Goal: Transaction & Acquisition: Purchase product/service

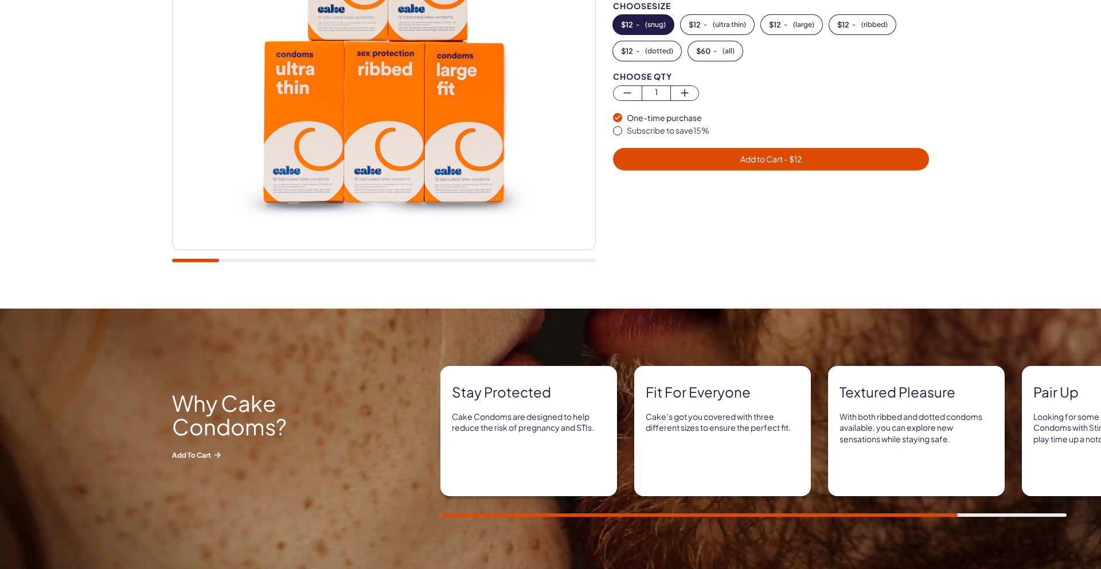
click at [280, 252] on div at bounding box center [384, 50] width 424 height 448
click at [281, 263] on div at bounding box center [384, 50] width 424 height 448
click at [420, 241] on img at bounding box center [384, 38] width 423 height 423
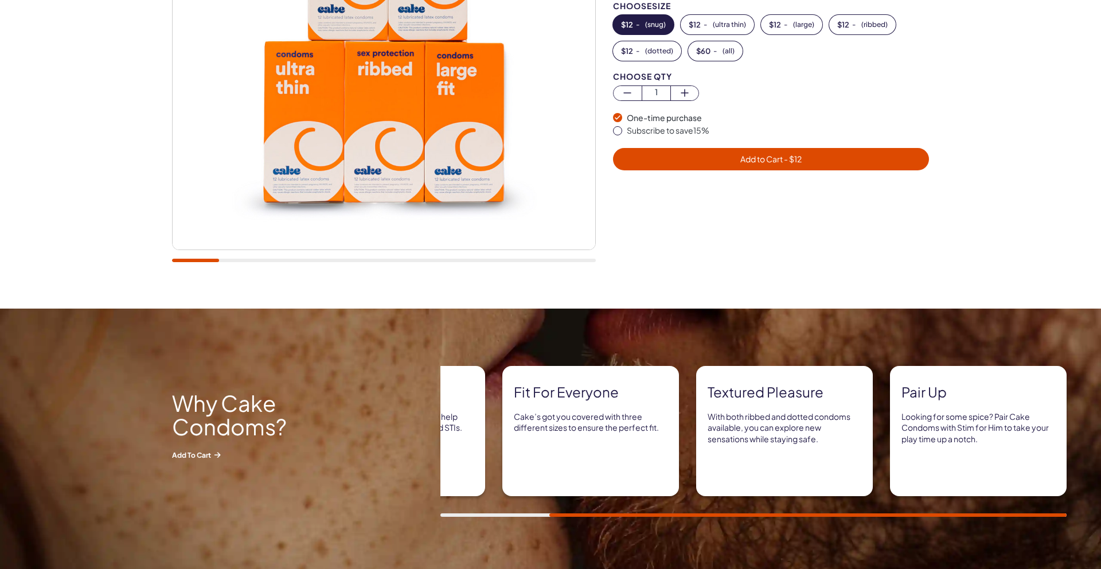
click at [0, 0] on icon at bounding box center [0, 0] width 0 height 0
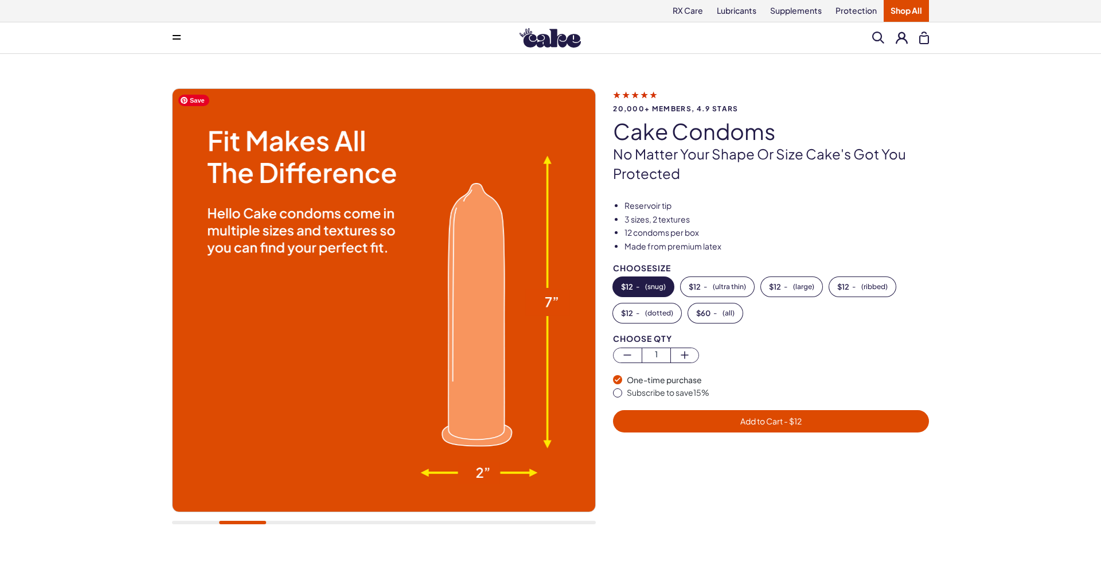
click at [554, 26] on div "Menu Search Clear All" at bounding box center [551, 37] width 826 height 23
click at [553, 30] on img at bounding box center [550, 38] width 61 height 20
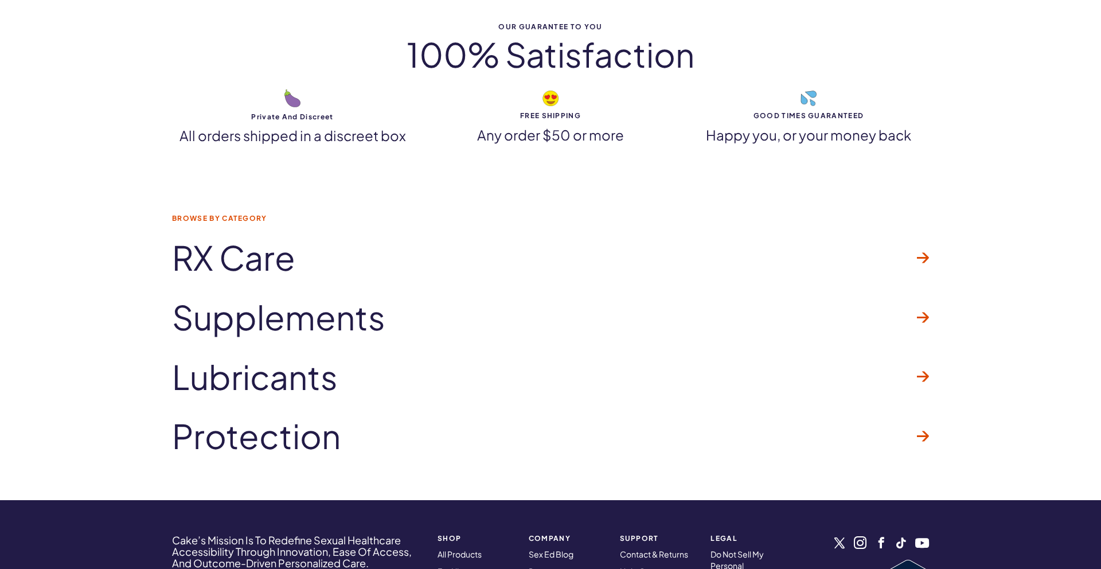
scroll to position [3582, 0]
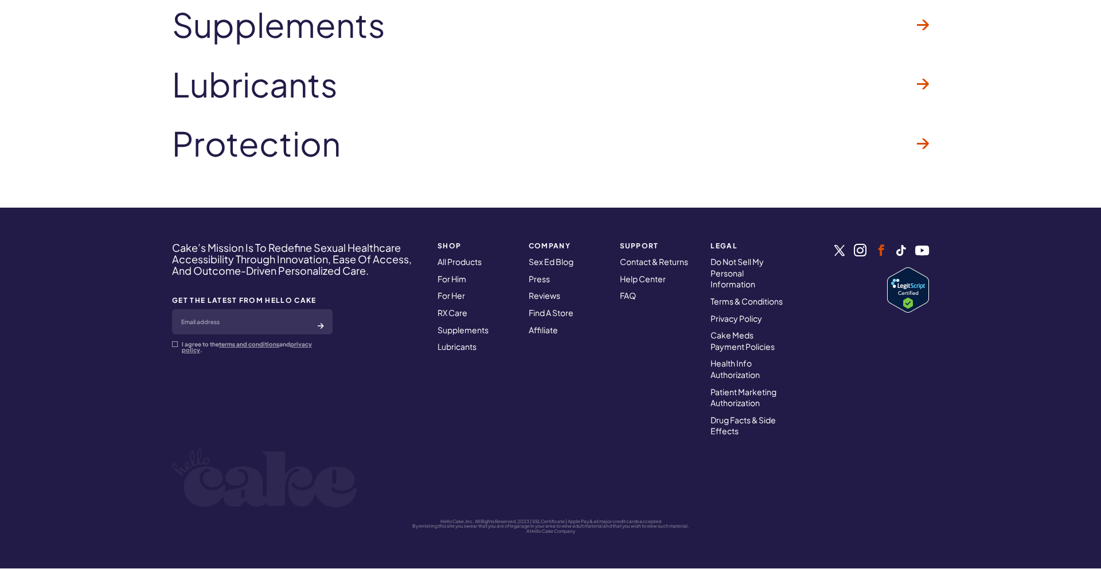
click at [883, 251] on link at bounding box center [881, 249] width 11 height 11
